Goal: Information Seeking & Learning: Find specific fact

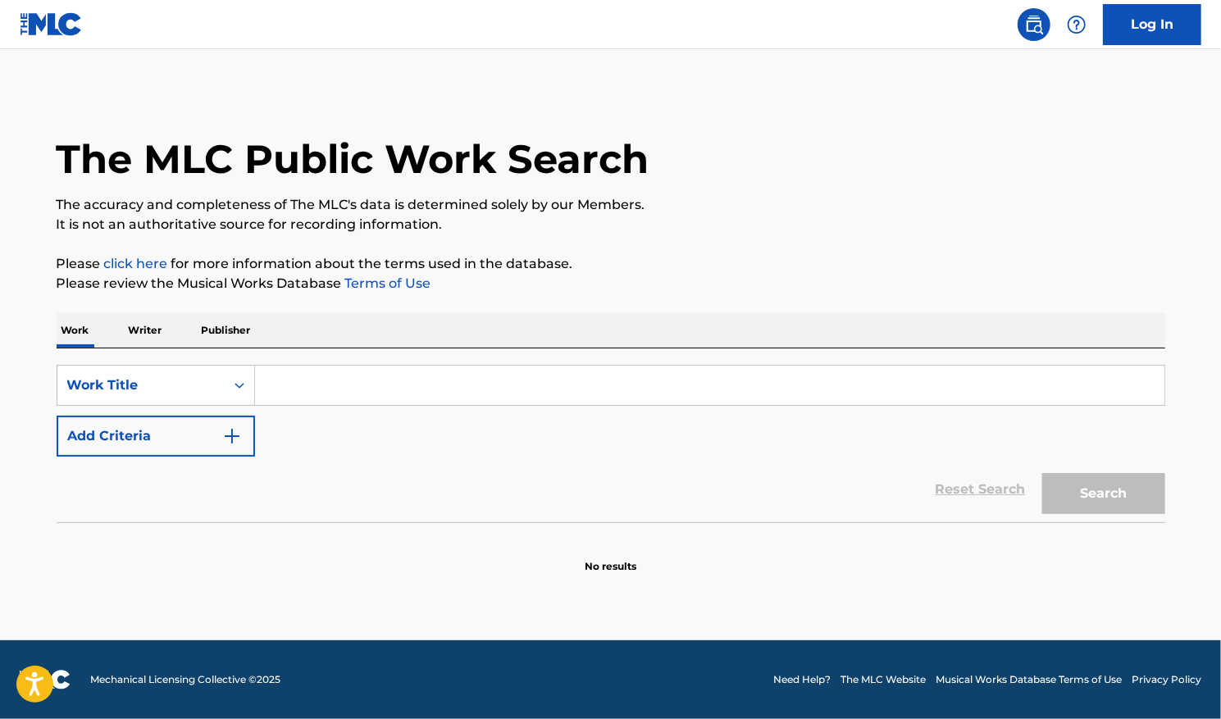
click at [339, 393] on input "Search Form" at bounding box center [709, 385] width 909 height 39
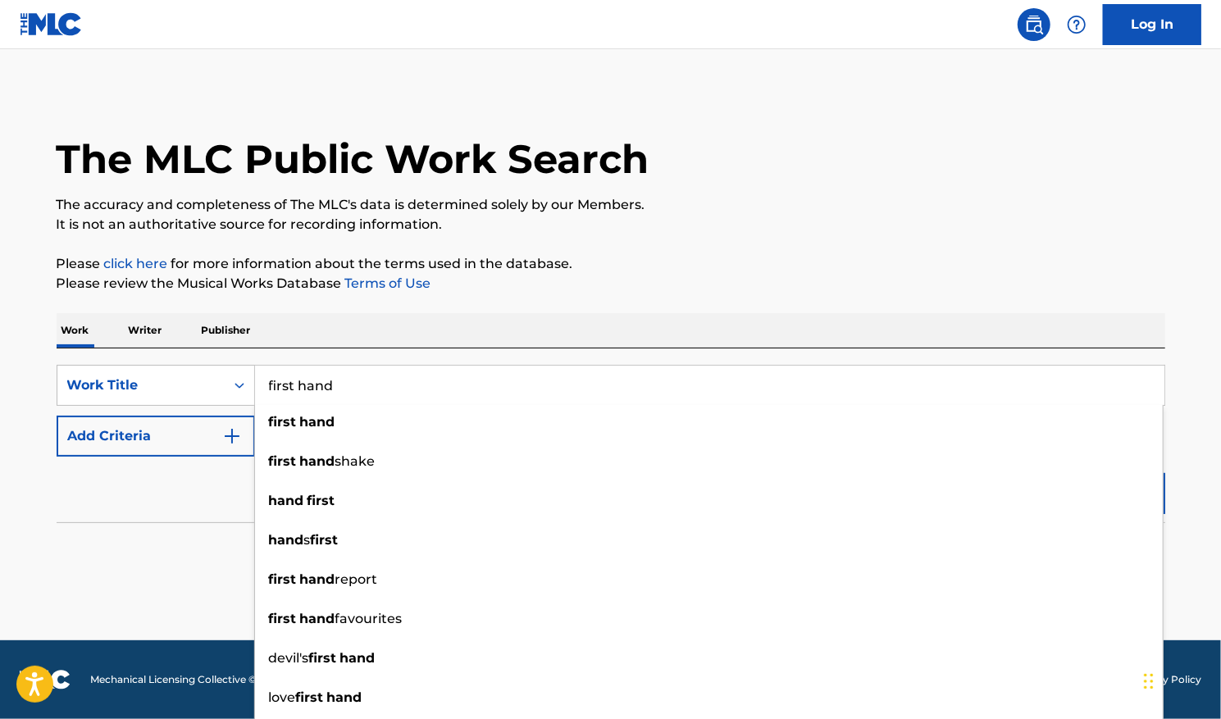
type input "first hand"
click at [244, 439] on button "Add Criteria" at bounding box center [156, 436] width 198 height 41
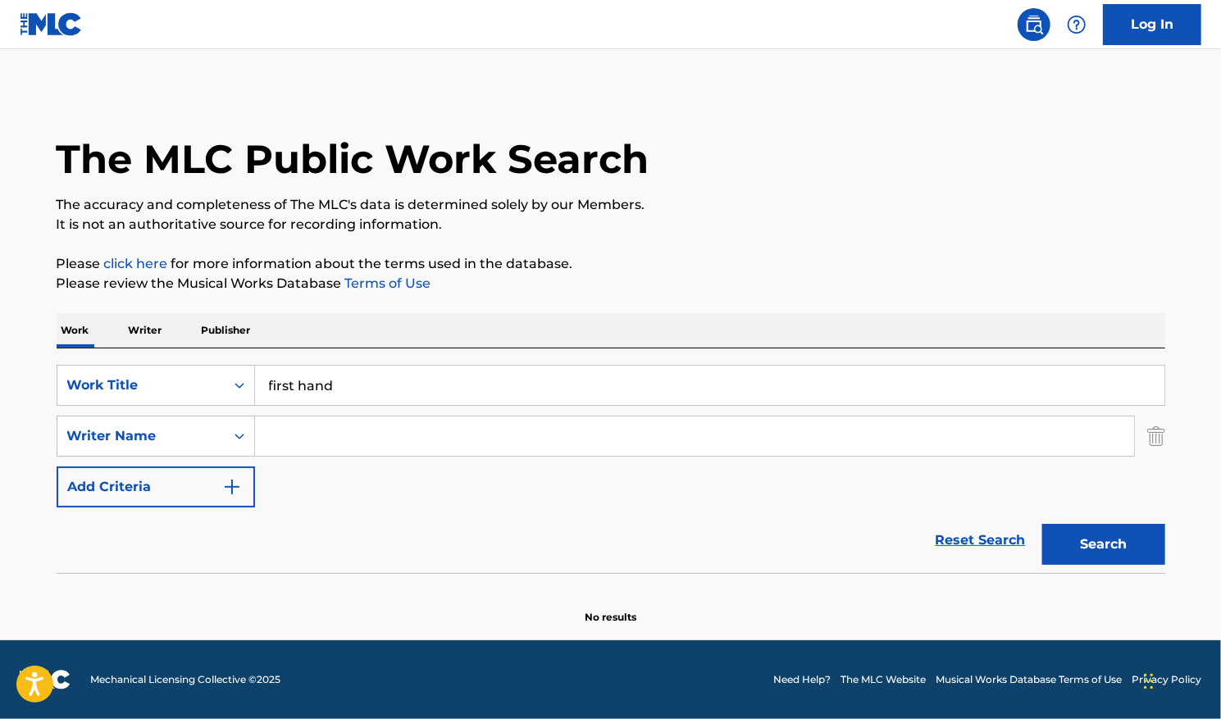
click at [273, 428] on input "Search Form" at bounding box center [694, 435] width 879 height 39
type input "[PERSON_NAME]"
click at [1107, 552] on button "Search" at bounding box center [1103, 544] width 123 height 41
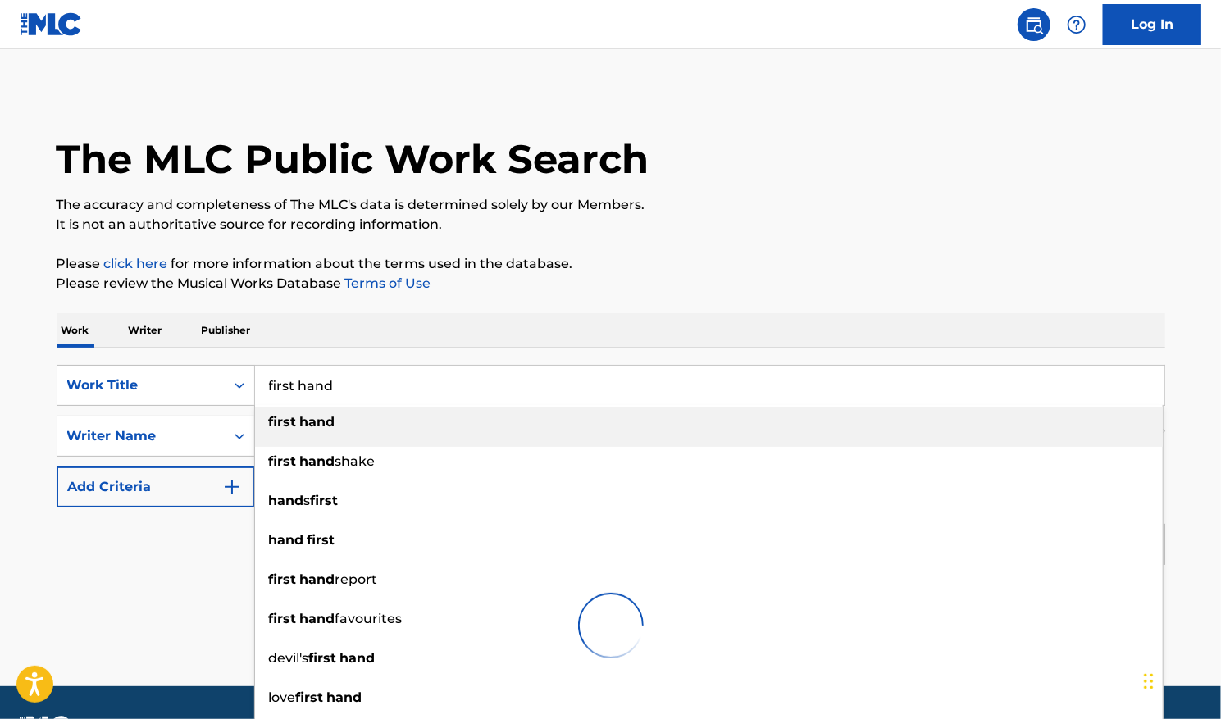
drag, startPoint x: 354, startPoint y: 387, endPoint x: 194, endPoint y: 360, distance: 162.1
click at [192, 376] on div "SearchWithCriteria54d14bed-9290-4072-a476-f3b19488e21a Work Title first hand fi…" at bounding box center [611, 385] width 1108 height 41
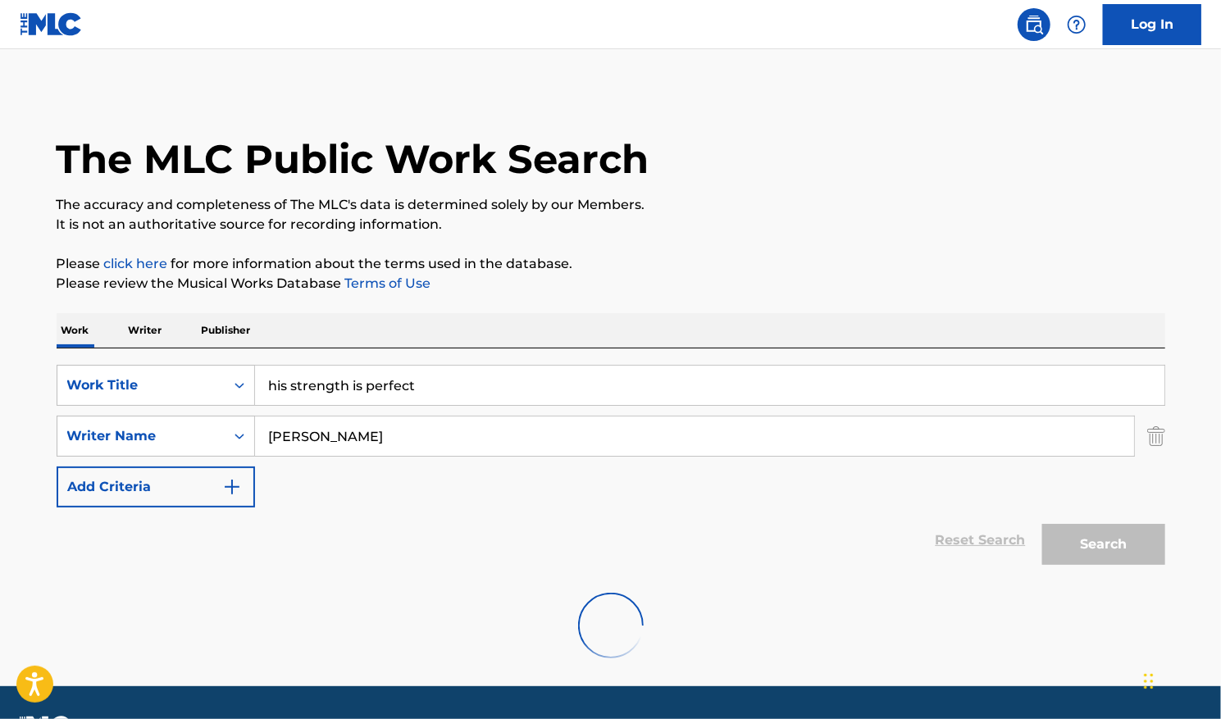
type input "his strength is perfect"
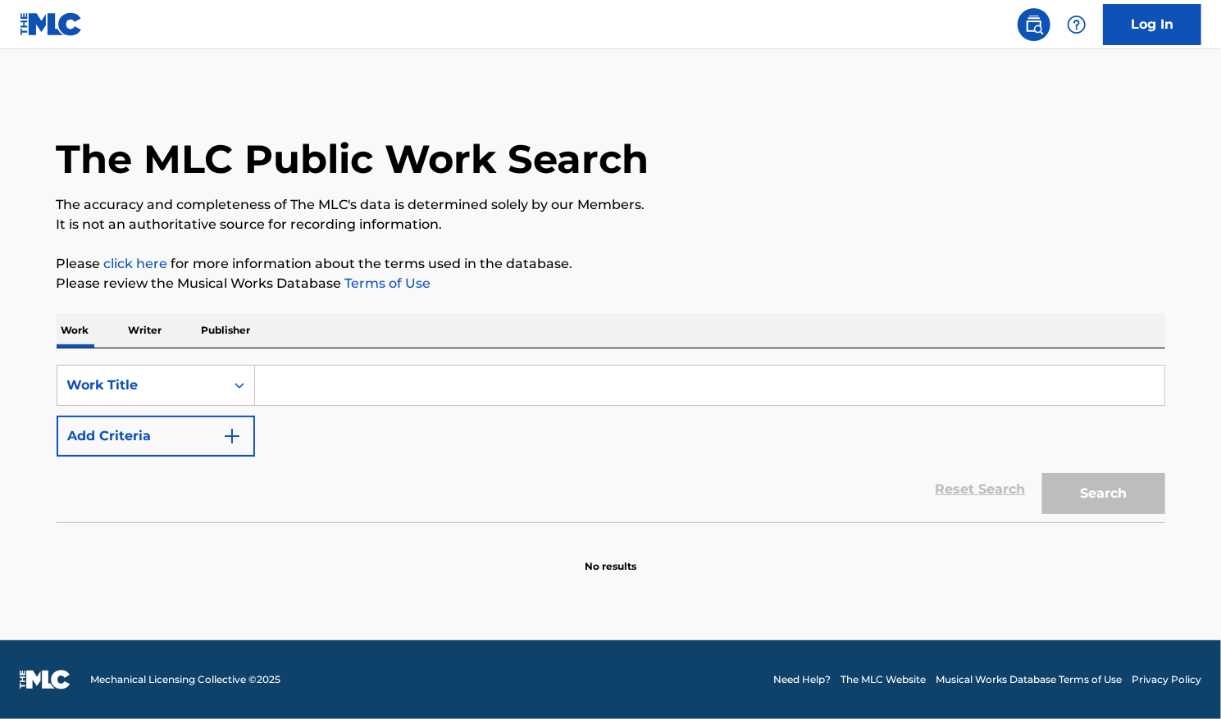
click at [330, 388] on input "Search Form" at bounding box center [709, 385] width 909 height 39
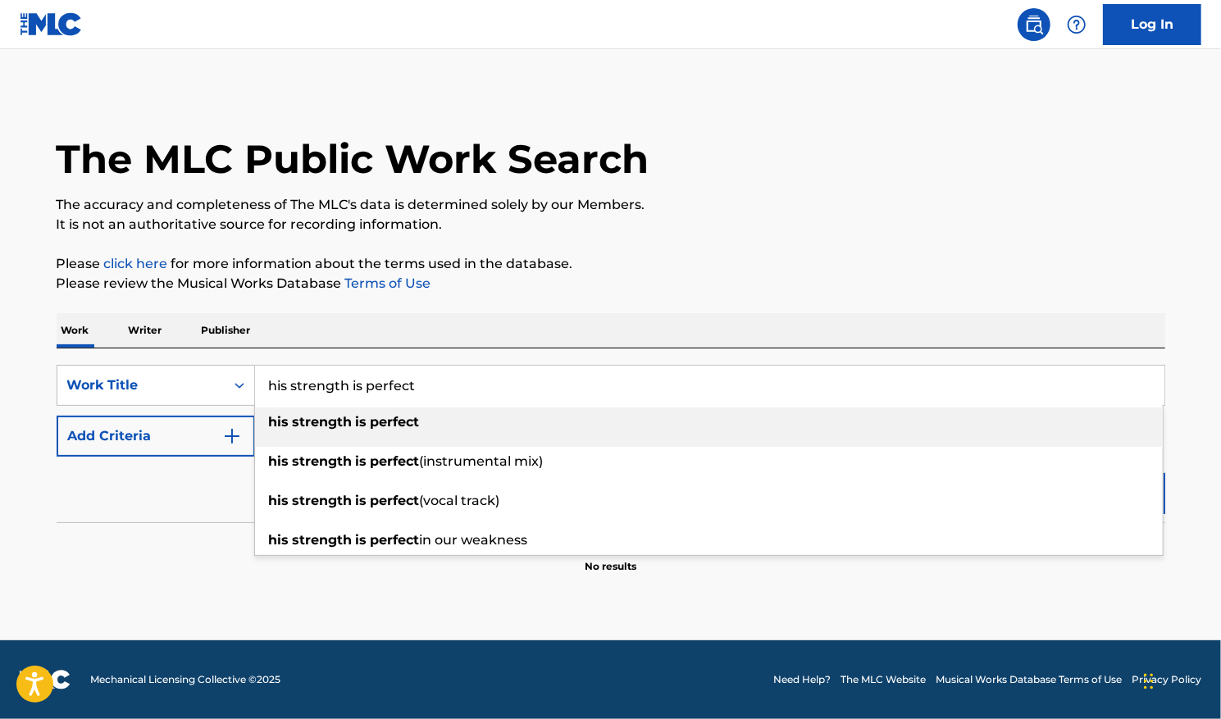
type input "his strength is perfect"
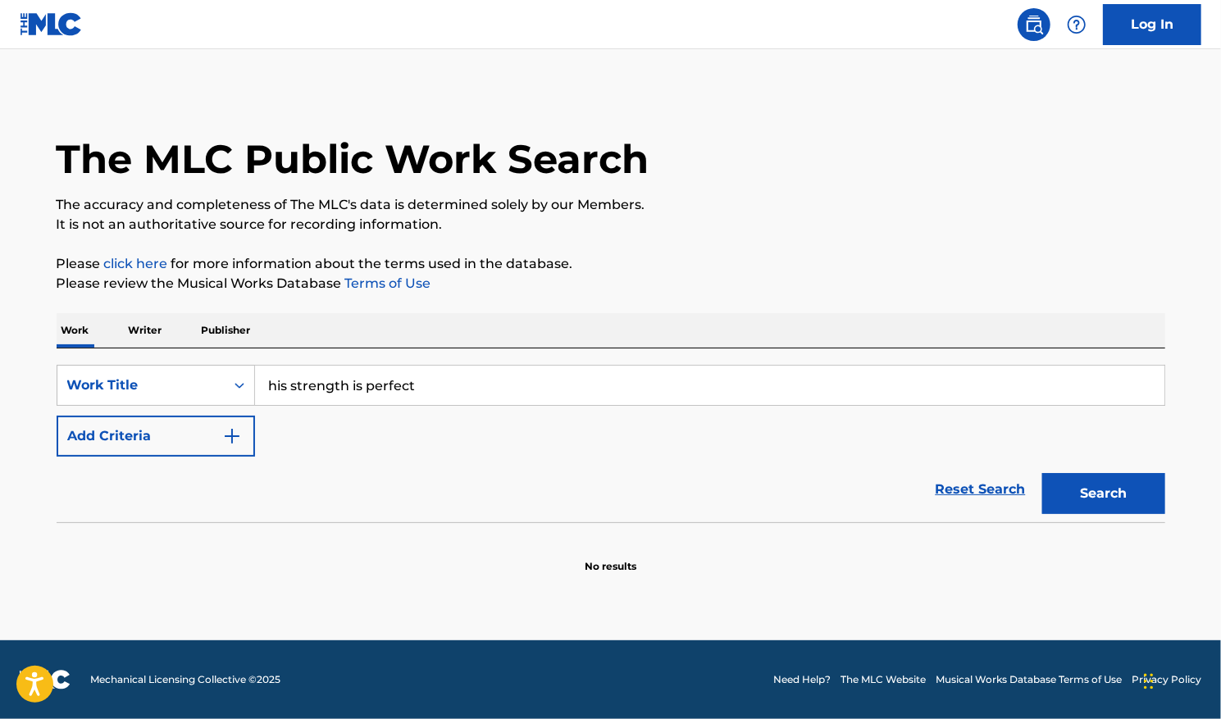
click at [219, 438] on button "Add Criteria" at bounding box center [156, 436] width 198 height 41
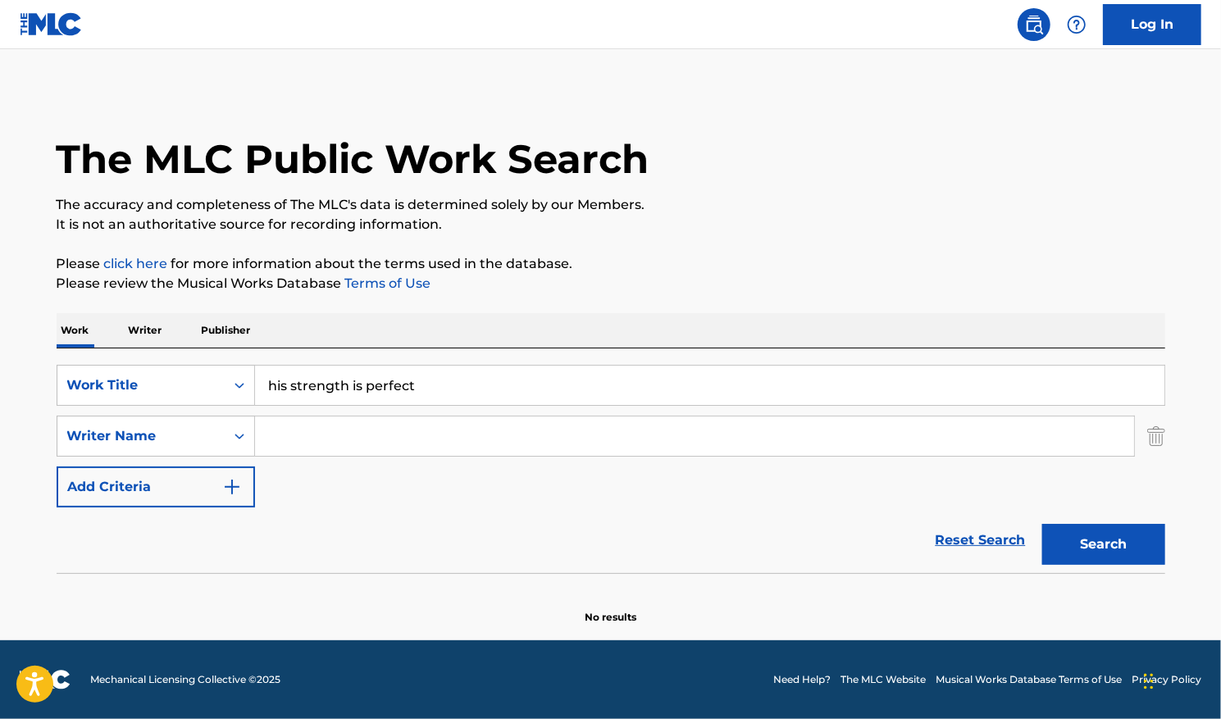
click at [269, 425] on input "Search Form" at bounding box center [694, 435] width 879 height 39
type input "[PERSON_NAME]"
click at [1111, 544] on button "Search" at bounding box center [1103, 544] width 123 height 41
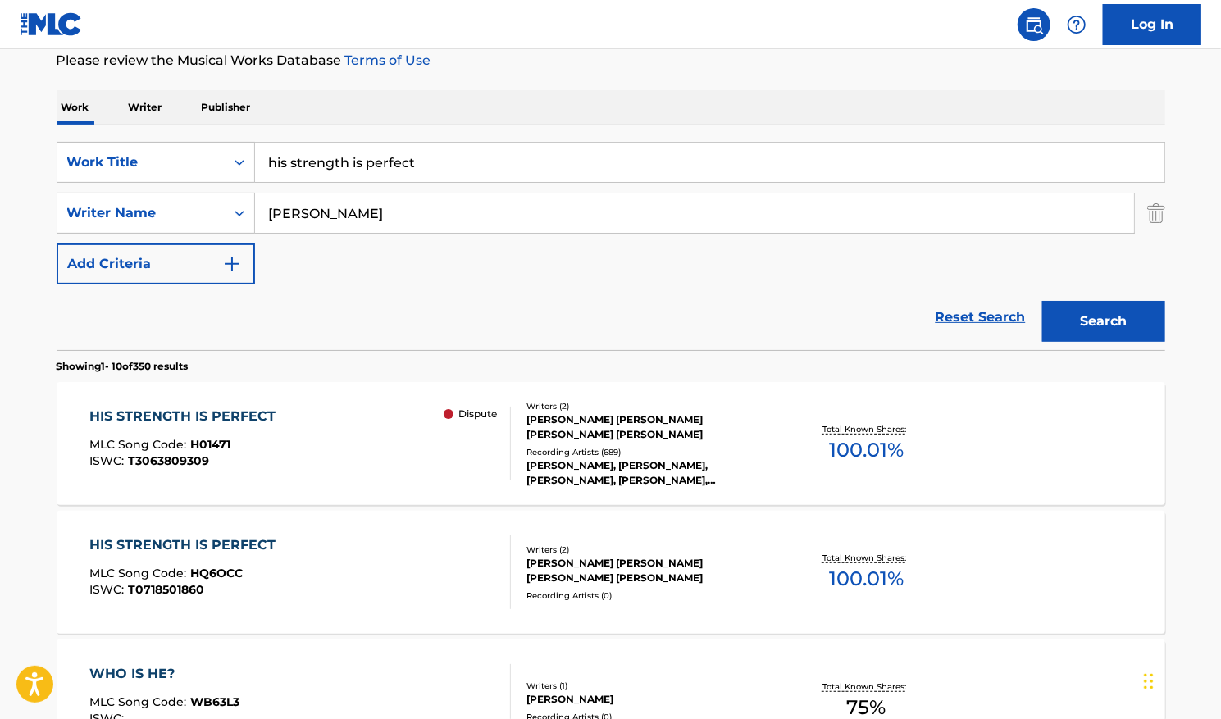
scroll to position [328, 0]
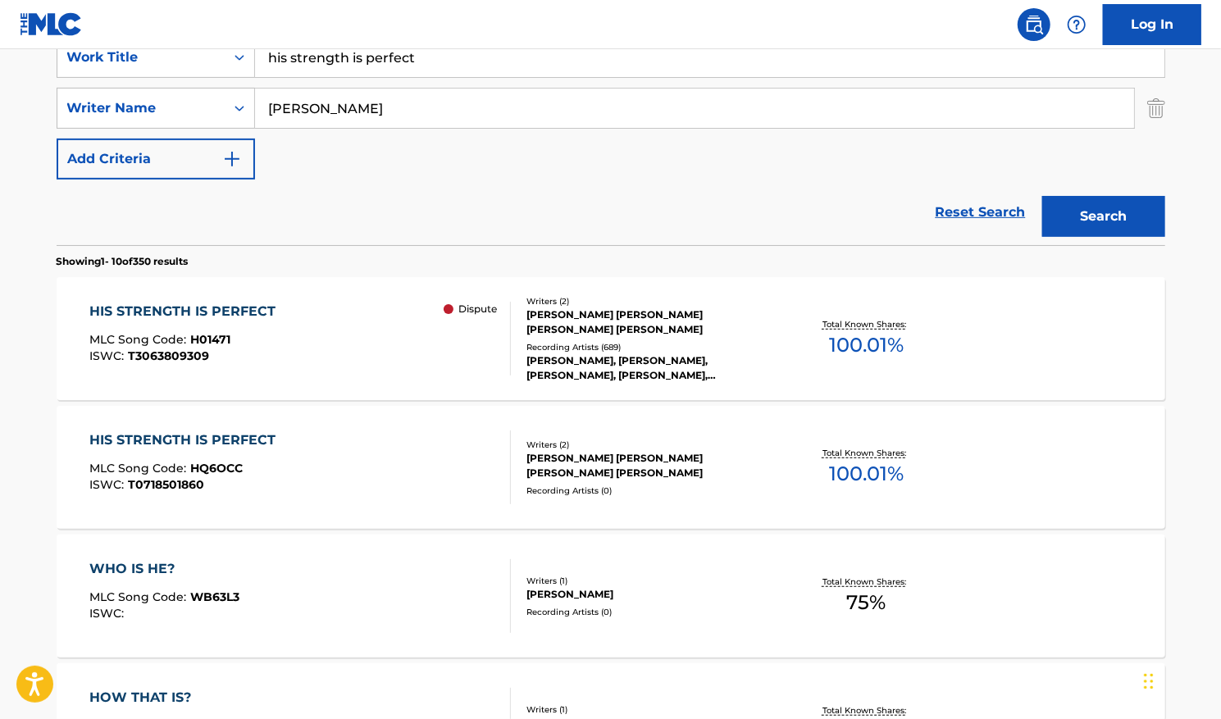
click at [850, 331] on span "100.01 %" at bounding box center [866, 345] width 75 height 30
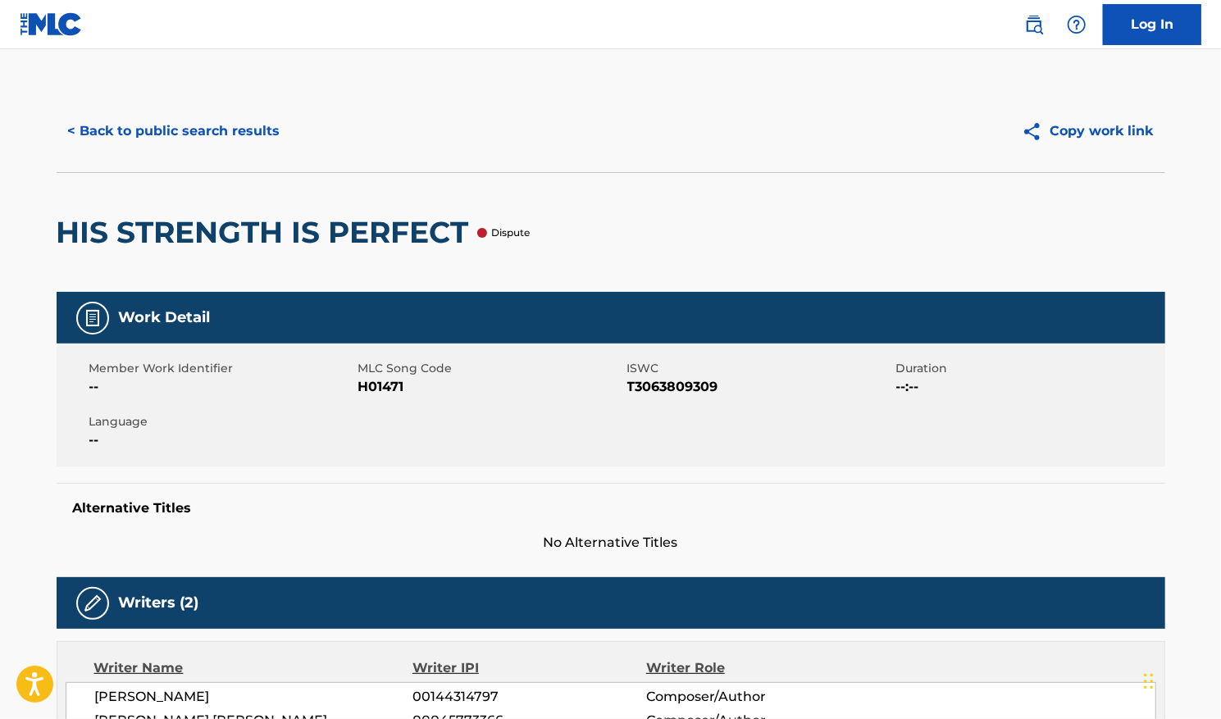
scroll to position [328, 0]
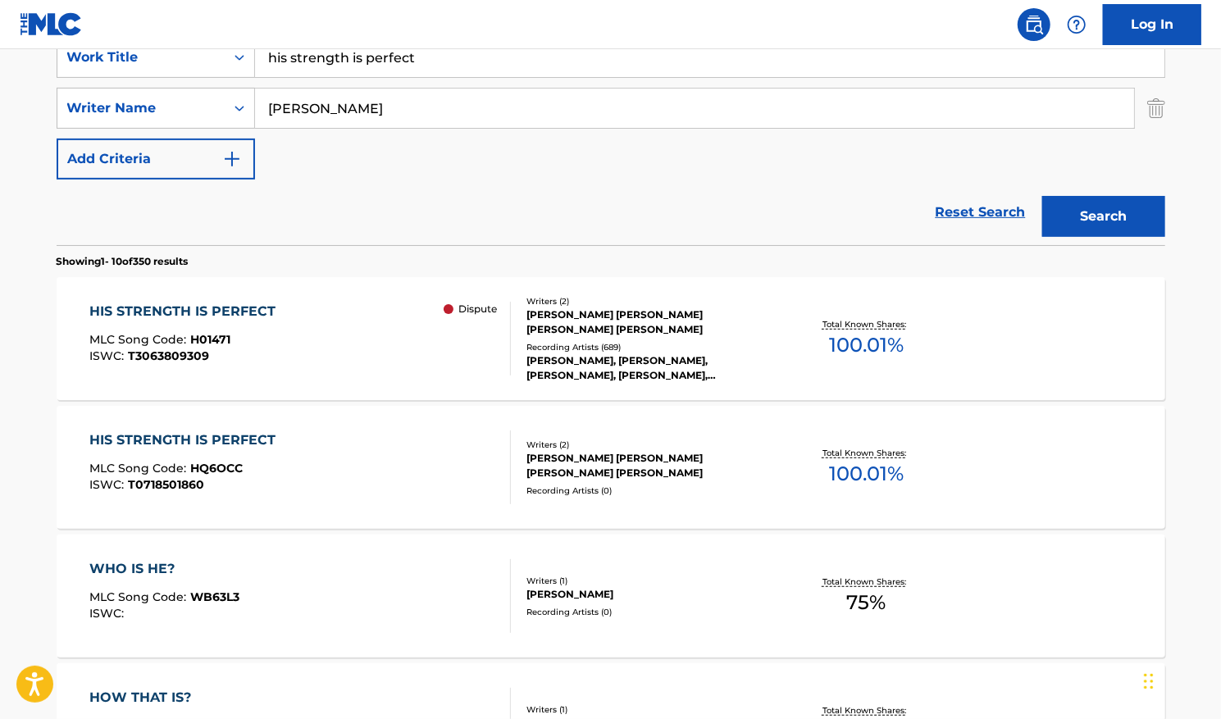
click at [852, 461] on span "100.01 %" at bounding box center [866, 474] width 75 height 30
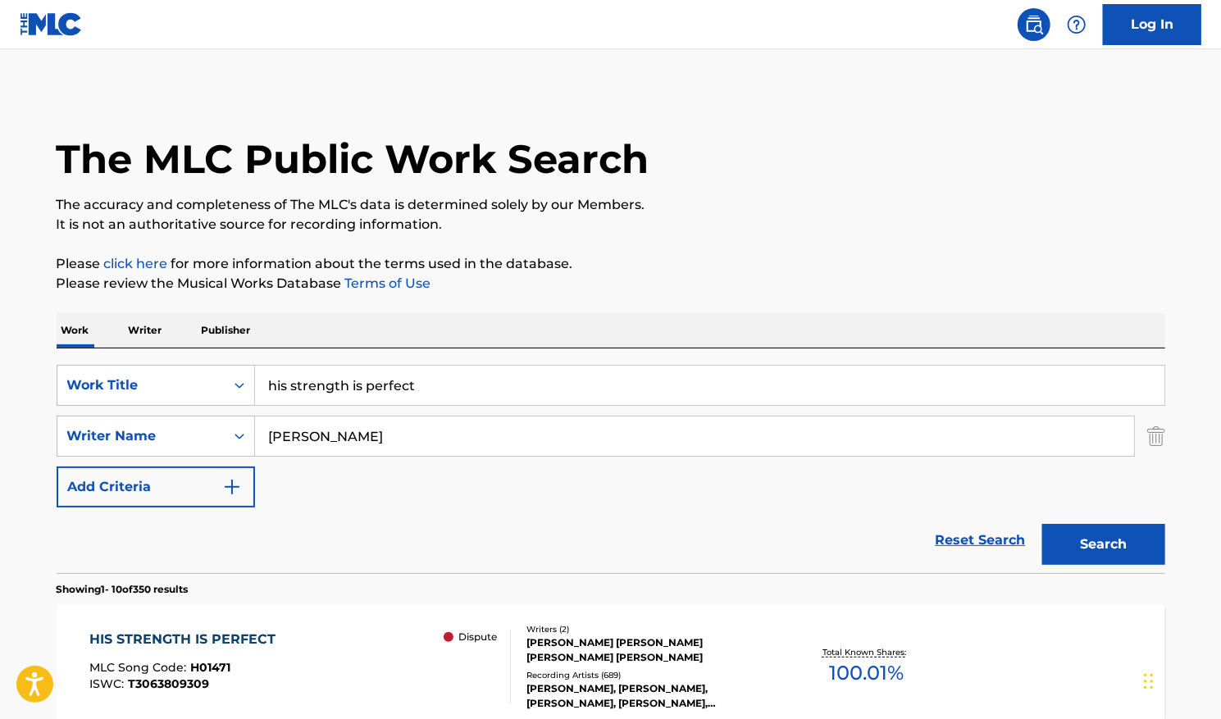
scroll to position [328, 0]
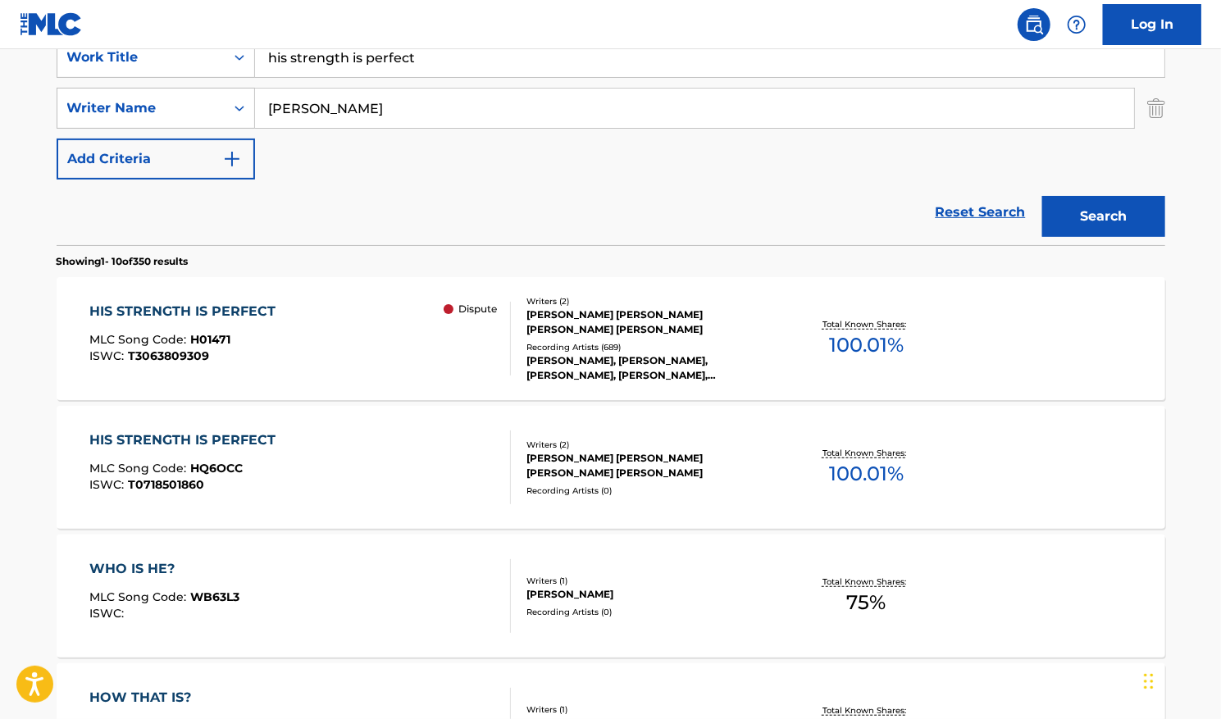
click at [480, 305] on p "Dispute" at bounding box center [477, 309] width 39 height 15
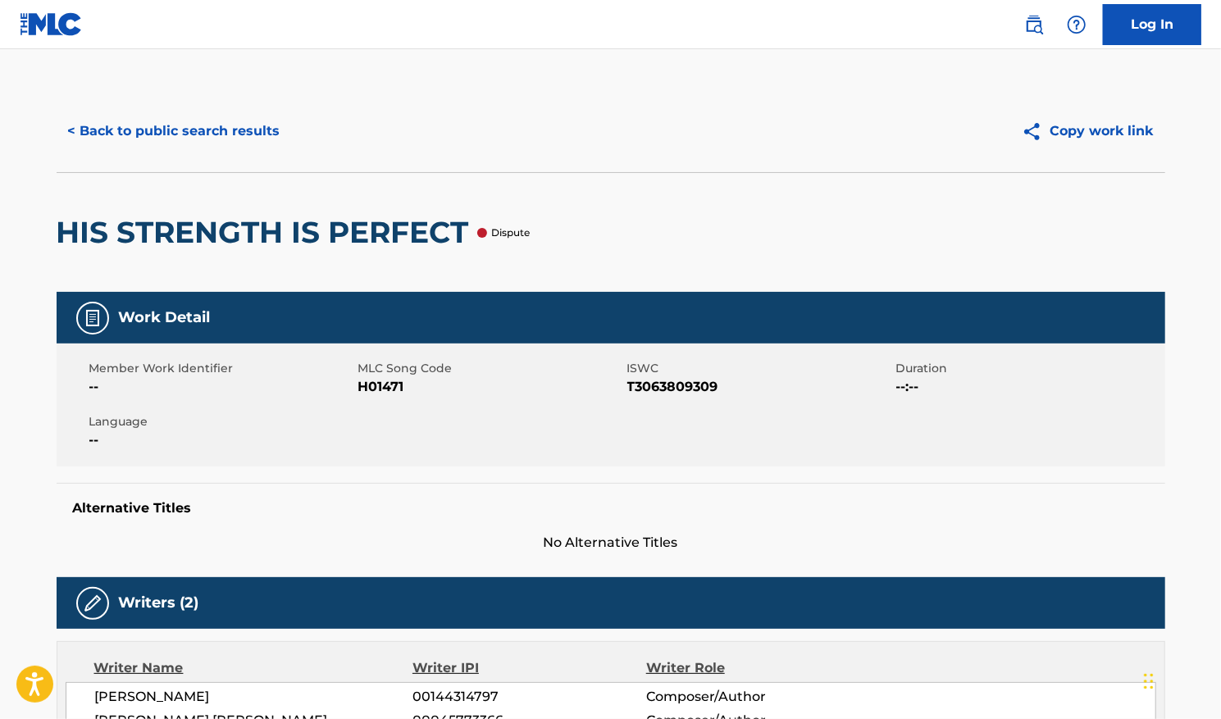
scroll to position [328, 0]
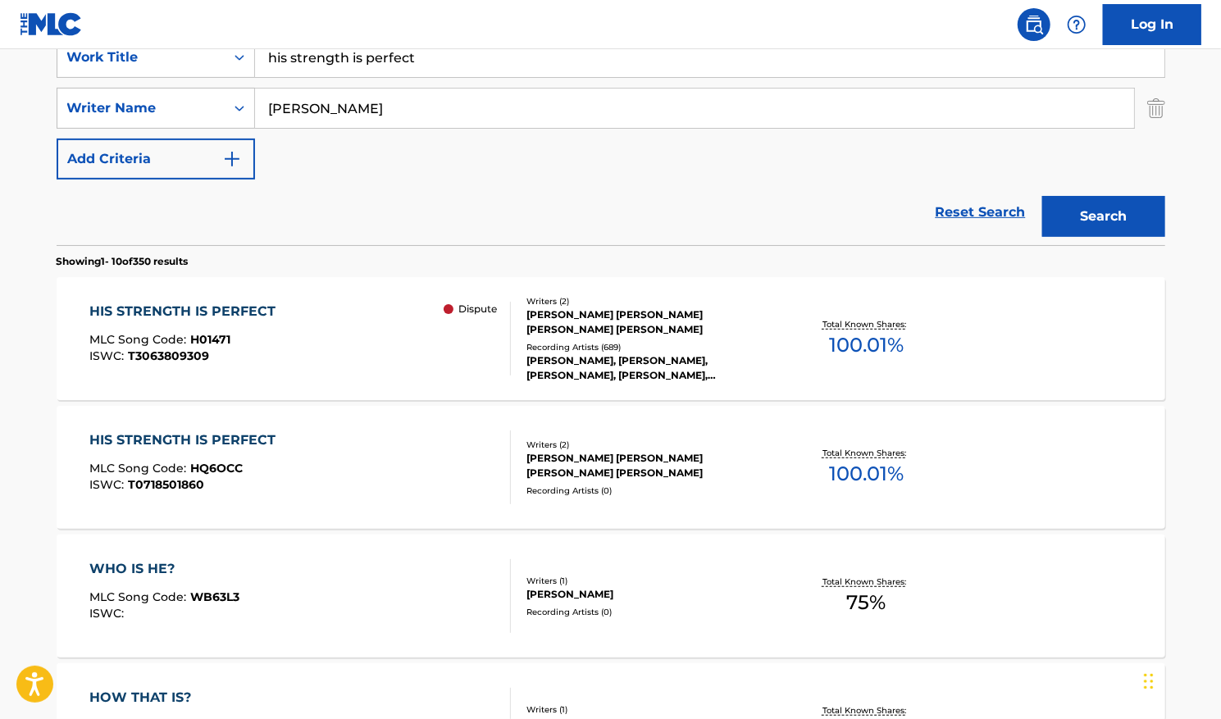
click at [167, 438] on div "HIS STRENGTH IS PERFECT" at bounding box center [186, 440] width 194 height 20
